Goal: Information Seeking & Learning: Learn about a topic

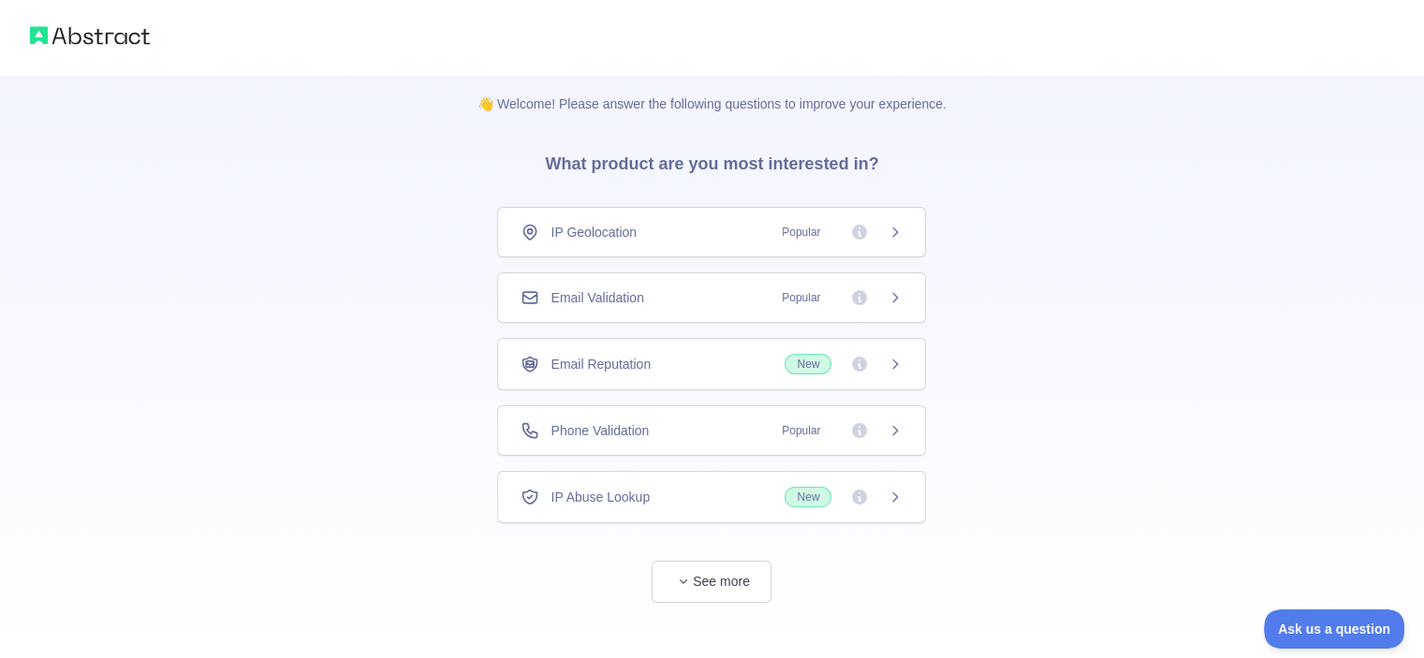
scroll to position [26, 0]
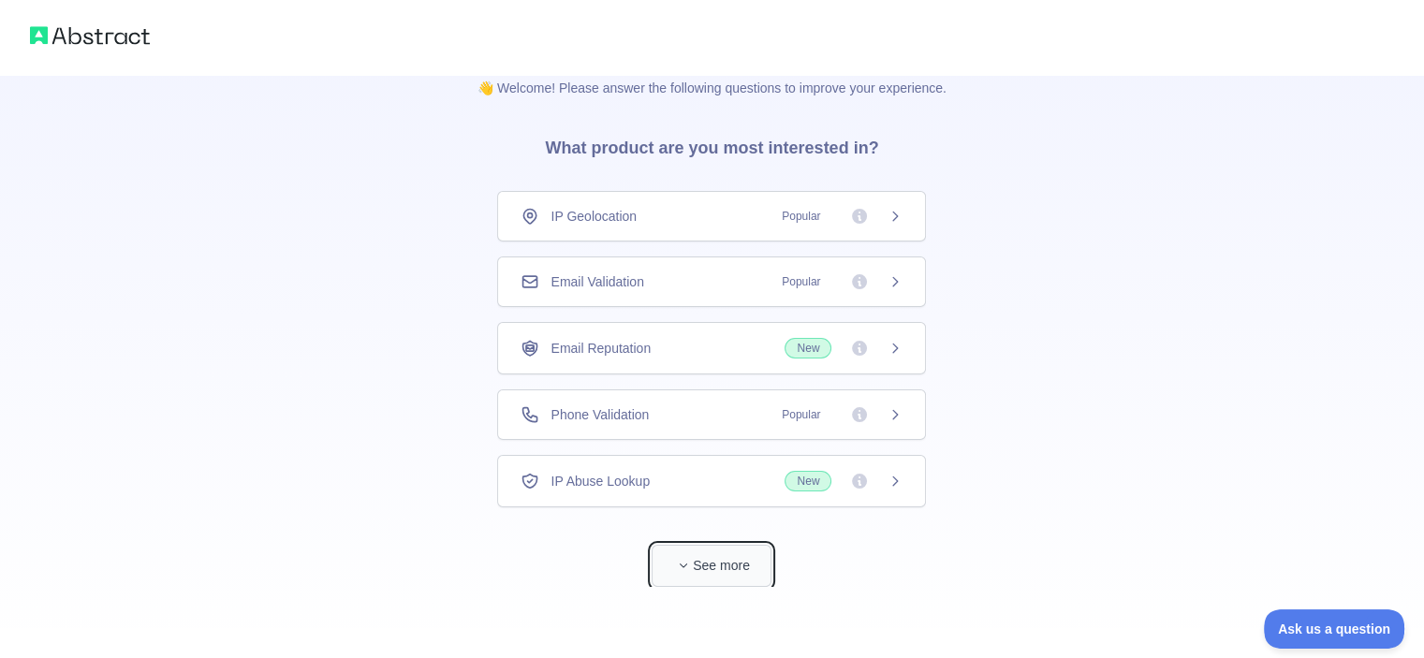
click at [758, 553] on button "See more" at bounding box center [712, 566] width 120 height 42
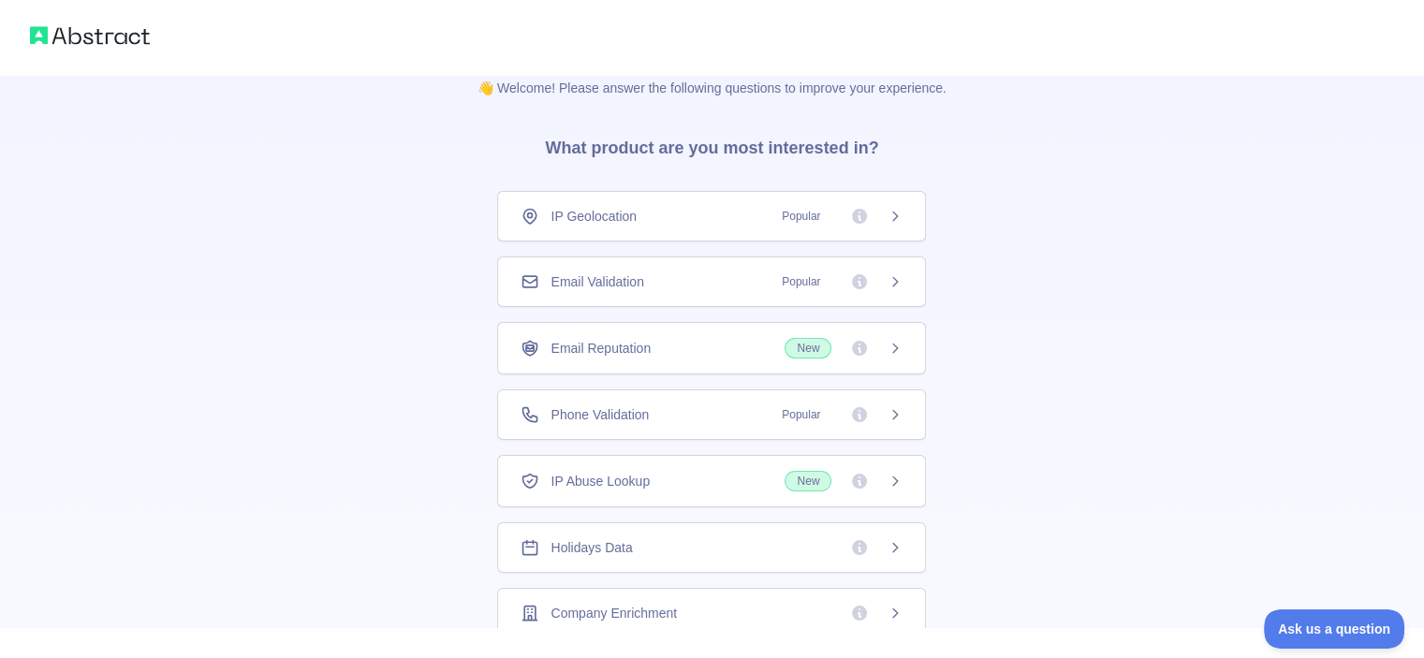
scroll to position [0, 0]
click at [652, 220] on div "IP Geolocation Popular" at bounding box center [712, 216] width 382 height 19
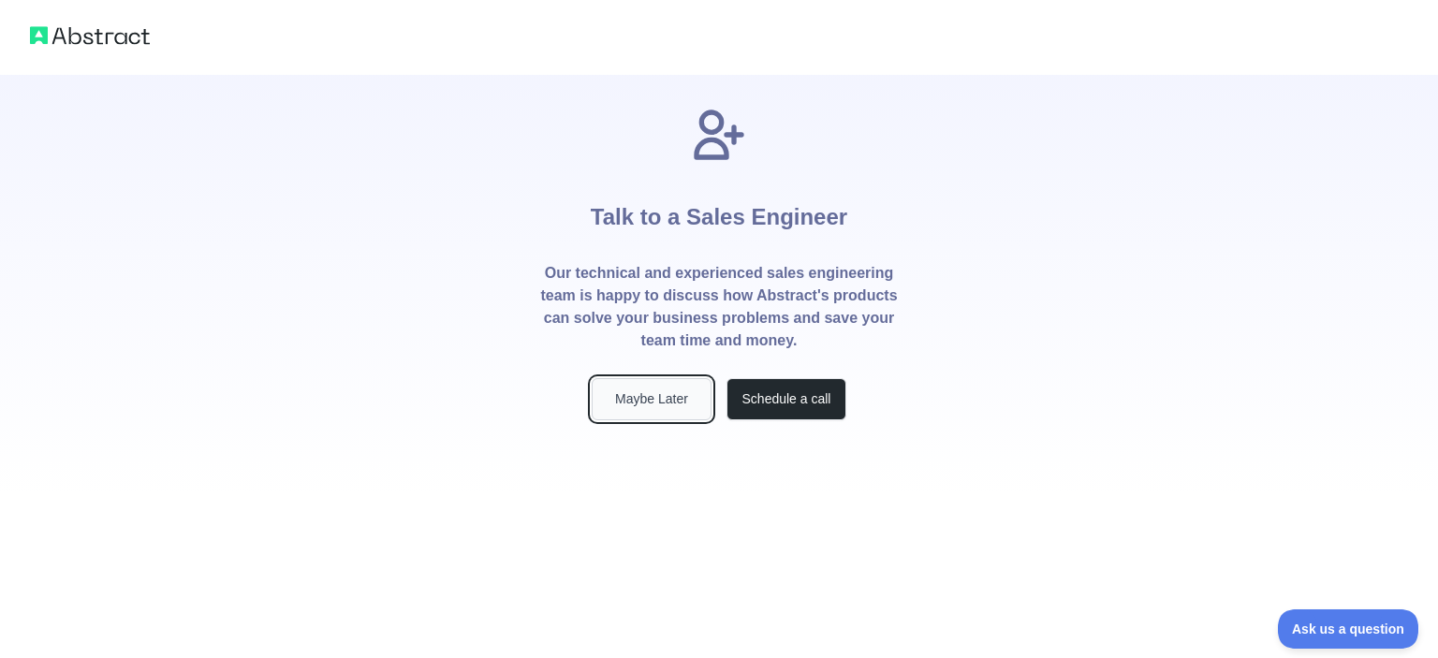
click at [656, 407] on button "Maybe Later" at bounding box center [652, 399] width 120 height 42
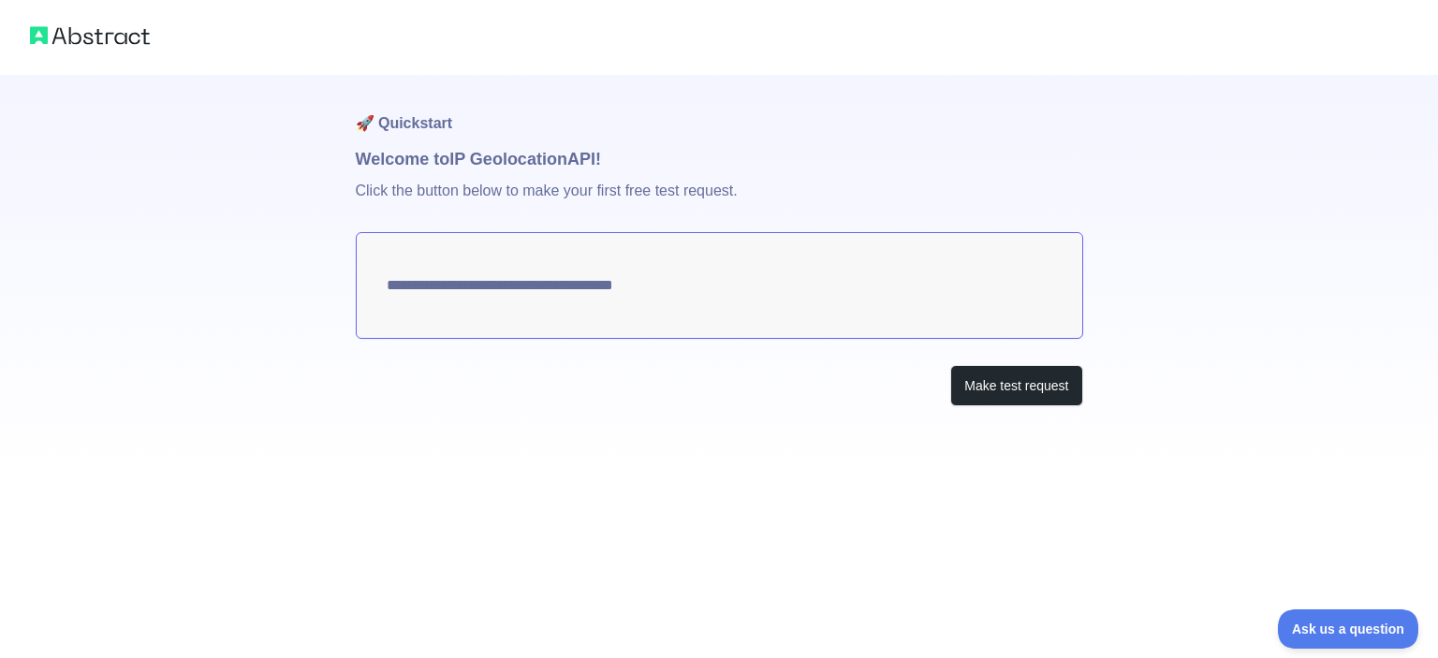
type textarea "**********"
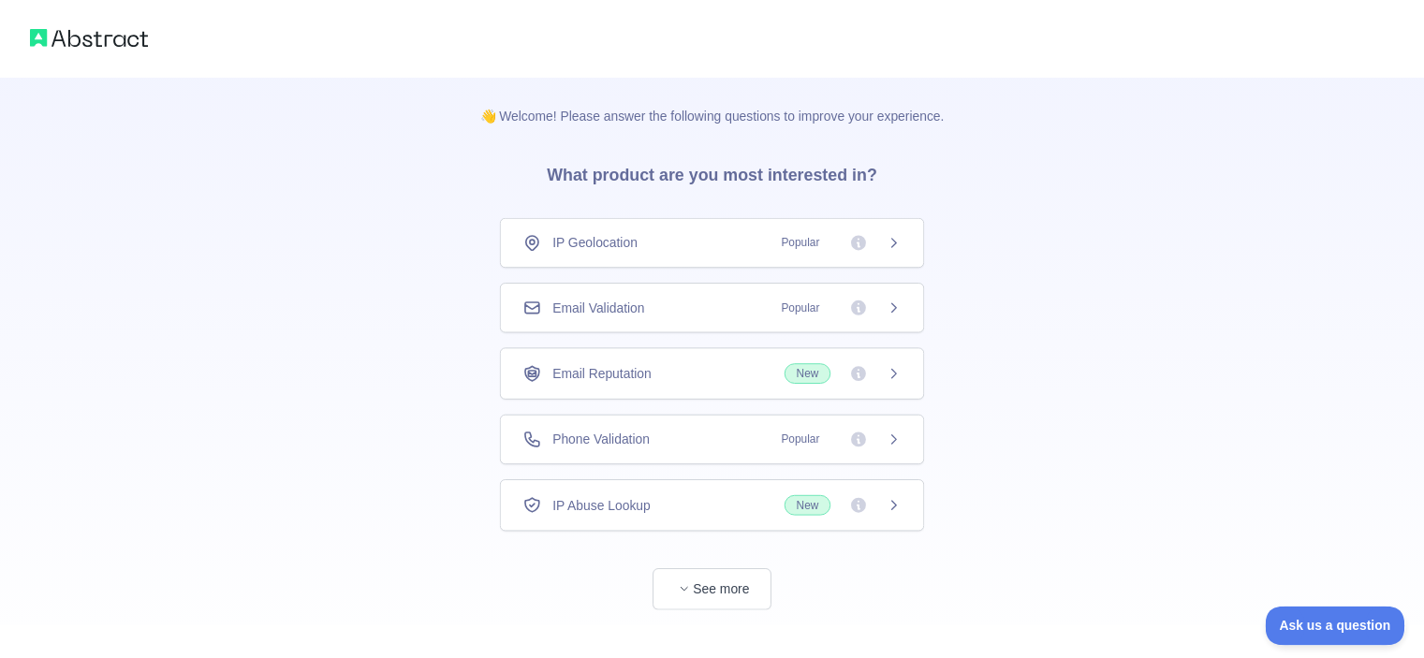
scroll to position [26, 0]
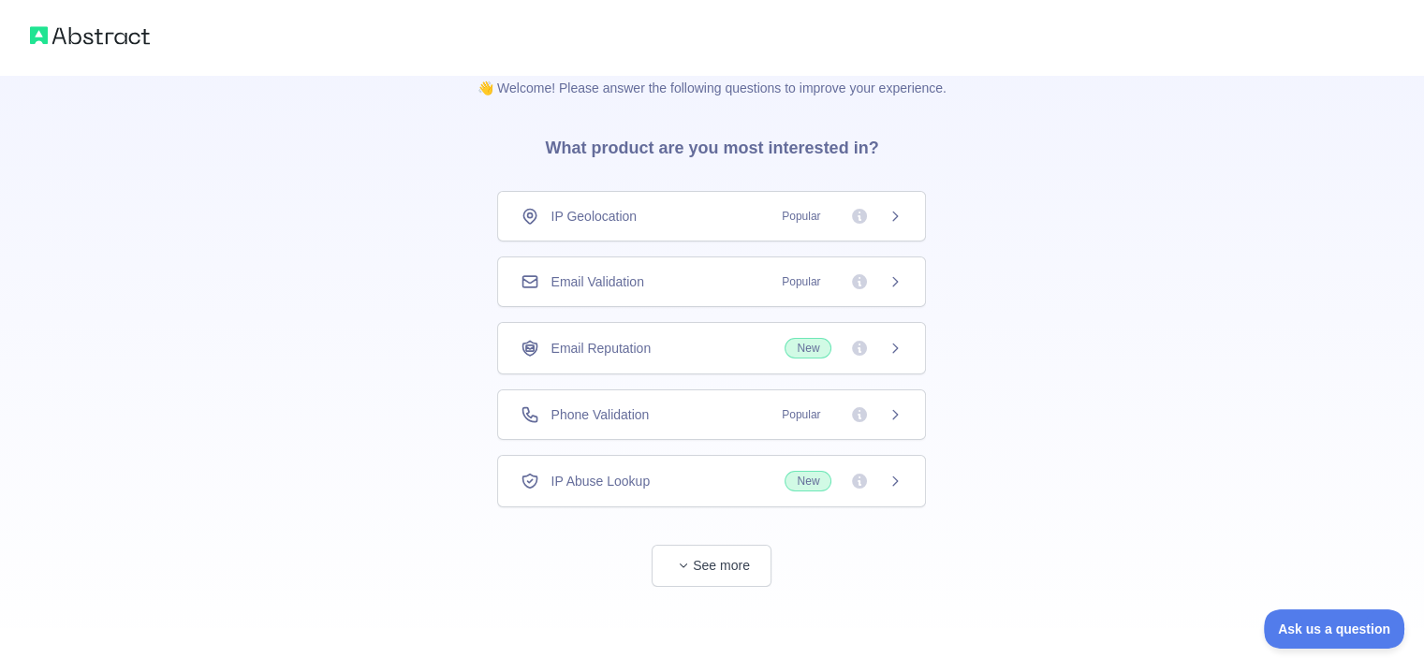
click at [683, 364] on div "Email Reputation New" at bounding box center [711, 348] width 429 height 52
